Goal: Find specific page/section: Find specific page/section

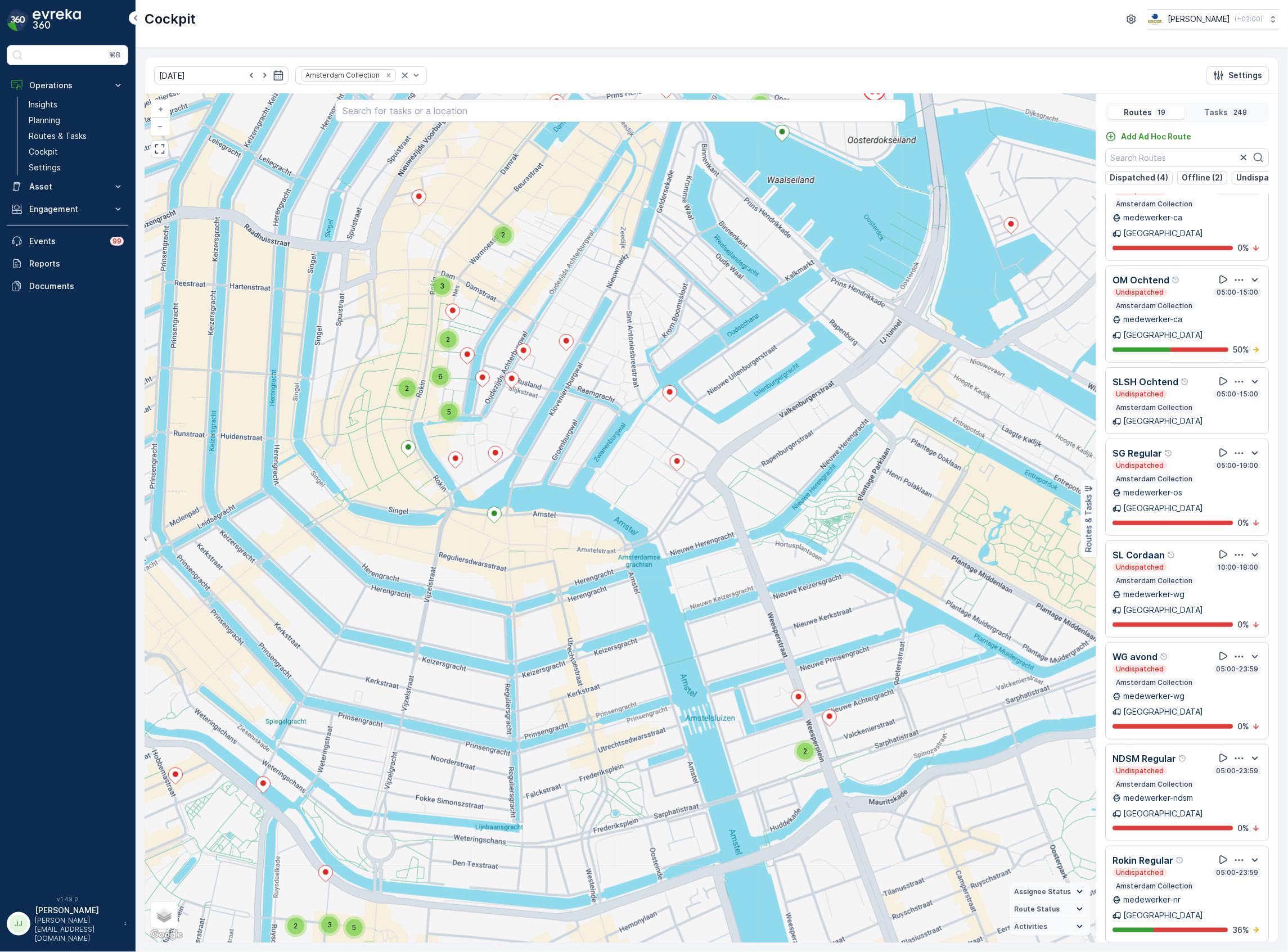
scroll to position [879, 0]
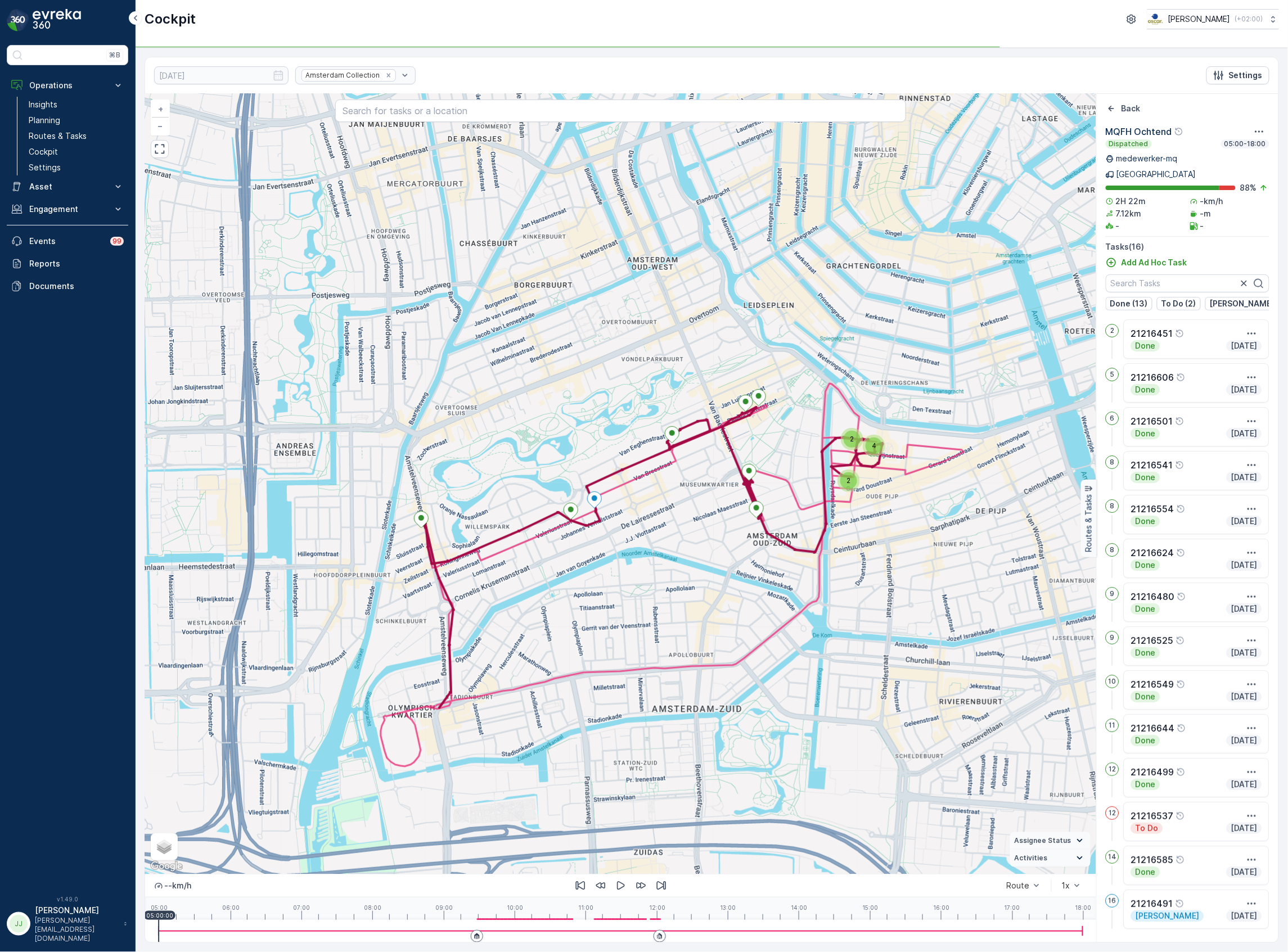
drag, startPoint x: 586, startPoint y: 631, endPoint x: 614, endPoint y: 611, distance: 34.4
click at [615, 613] on div "2 2 4 + − Satellite Roadmap Terrain Hybrid Leaflet Keyboard shortcuts Map Data …" at bounding box center [620, 484] width 951 height 780
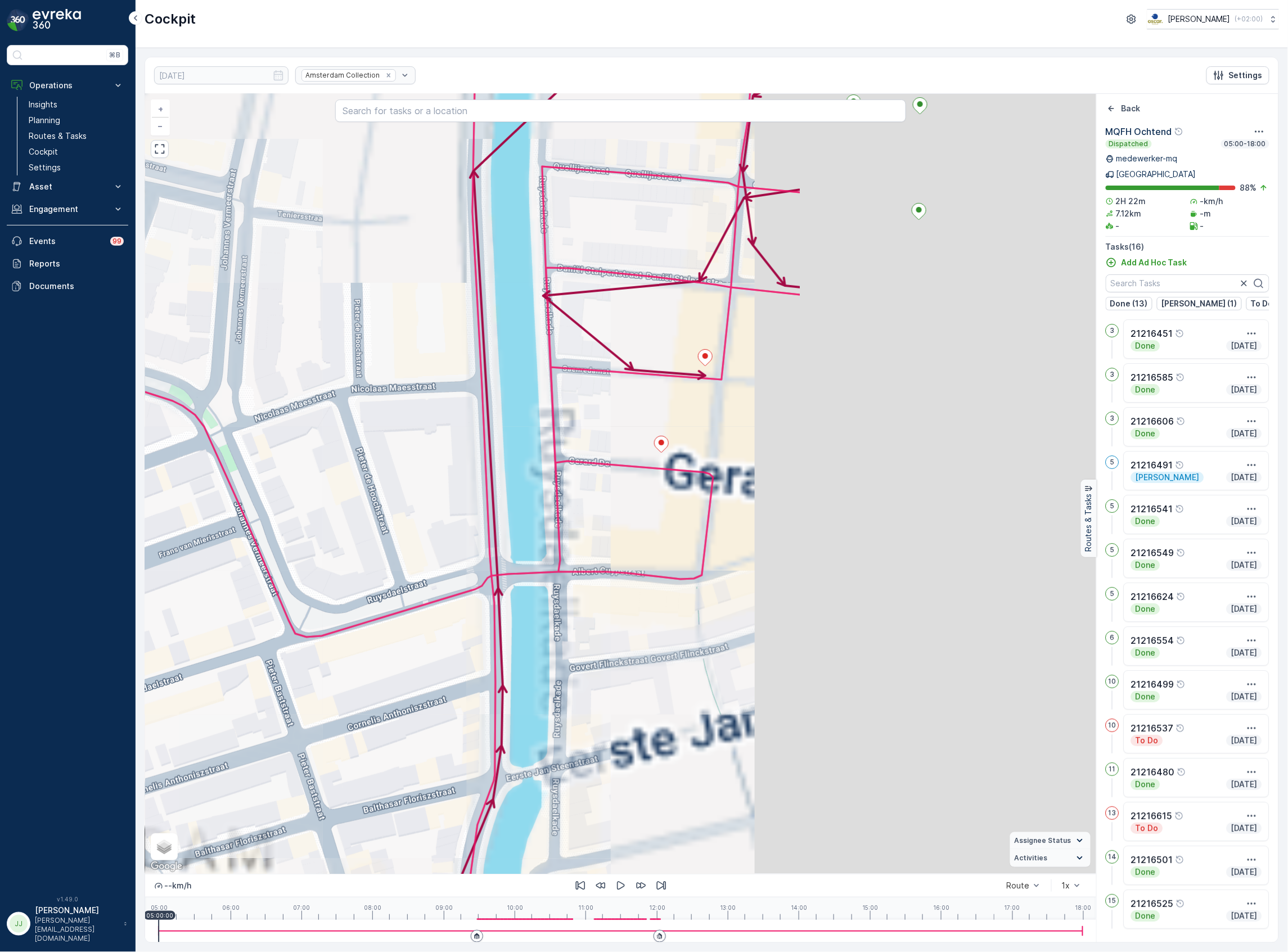
click at [549, 534] on div "+ − Satellite Roadmap Terrain Hybrid Leaflet Keyboard shortcuts Map Data Map da…" at bounding box center [620, 484] width 951 height 780
